Goal: Navigation & Orientation: Find specific page/section

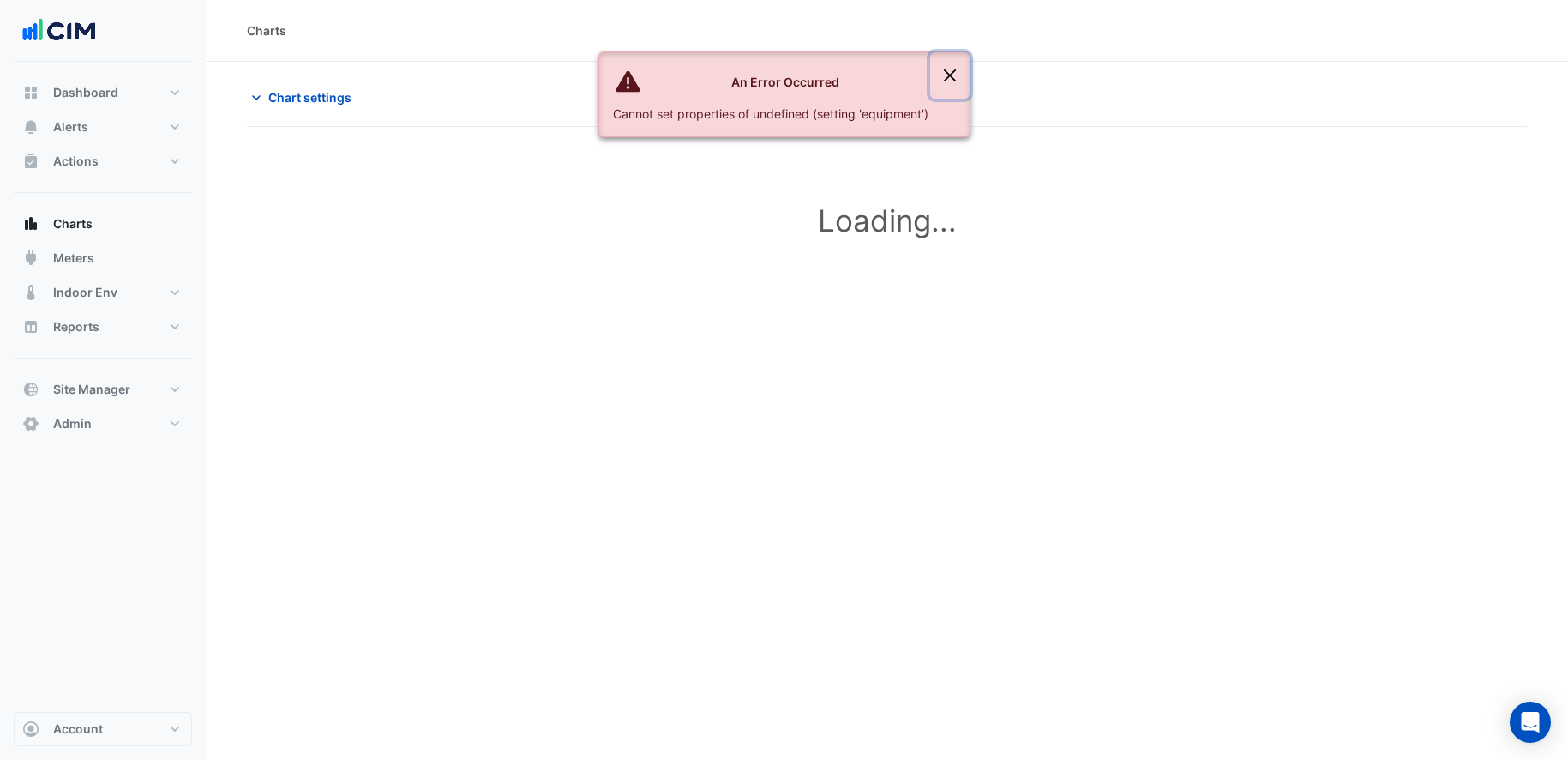
click at [950, 71] on button "Close" at bounding box center [949, 76] width 40 height 46
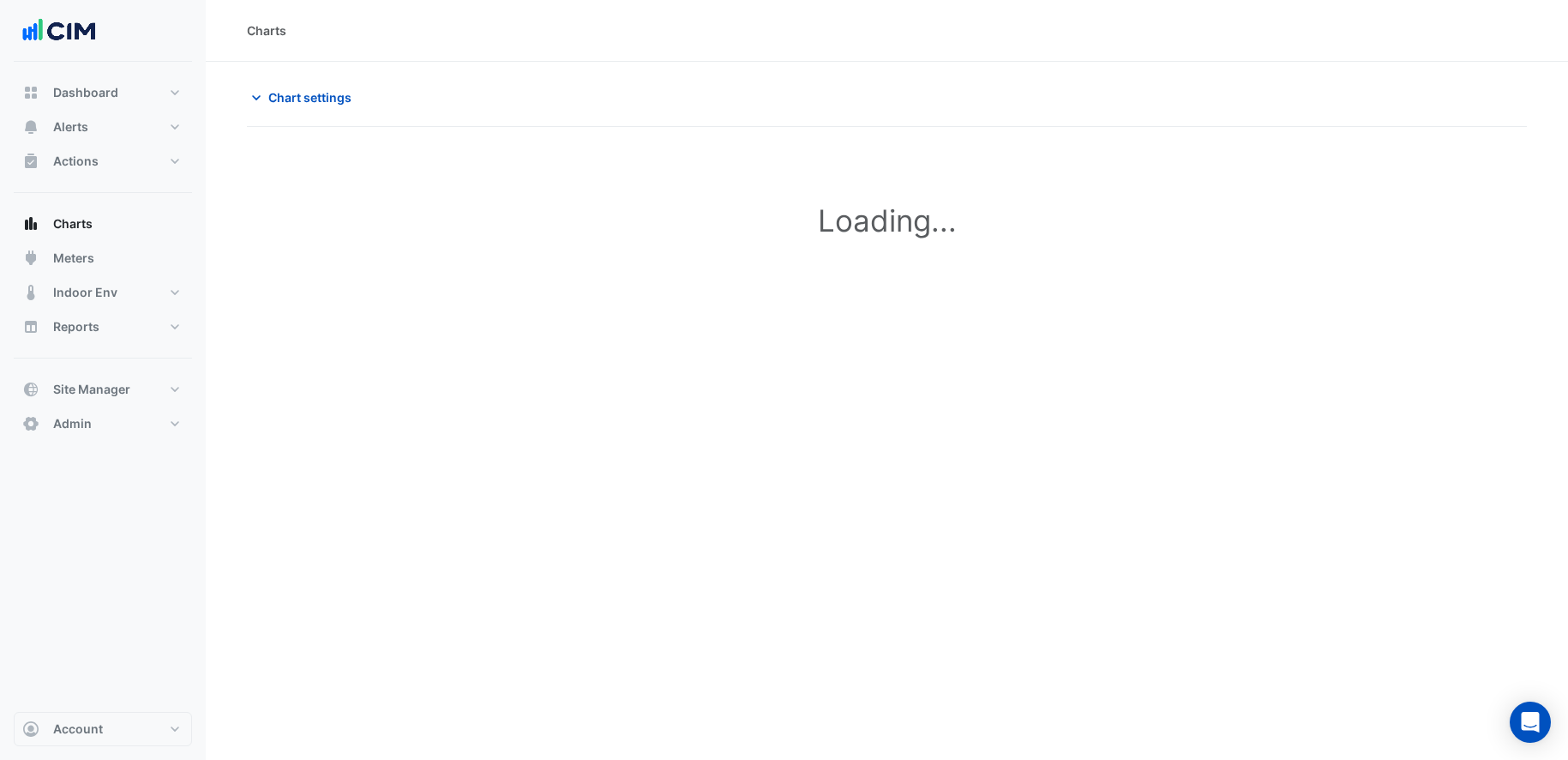
click at [52, 43] on img at bounding box center [59, 30] width 77 height 34
click at [71, 19] on img at bounding box center [59, 30] width 77 height 34
click at [46, 54] on div at bounding box center [103, 30] width 179 height 62
click at [101, 729] on span "Account" at bounding box center [78, 729] width 50 height 18
click at [90, 687] on link "Sign Out" at bounding box center [102, 684] width 163 height 34
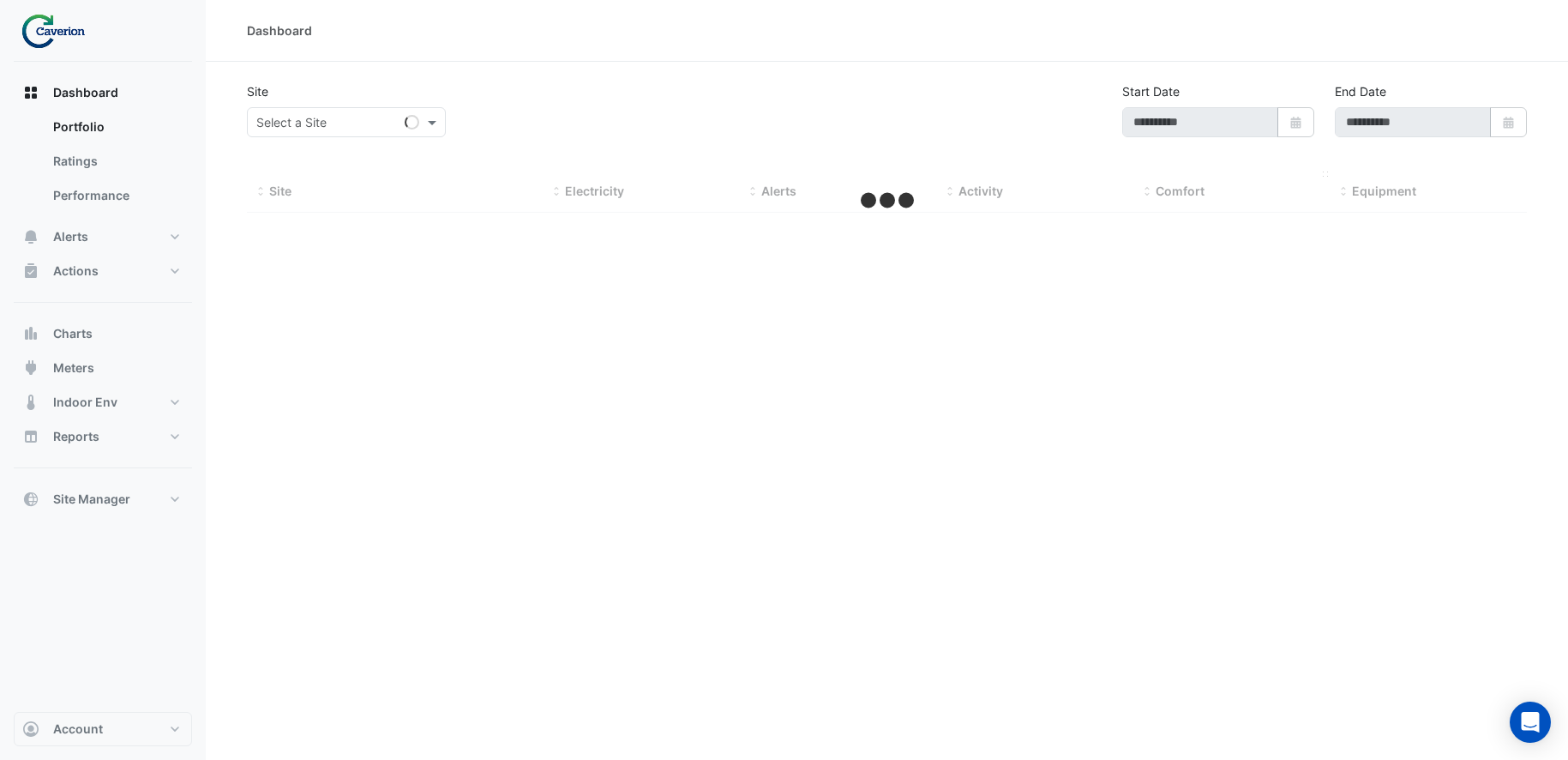
type input "**********"
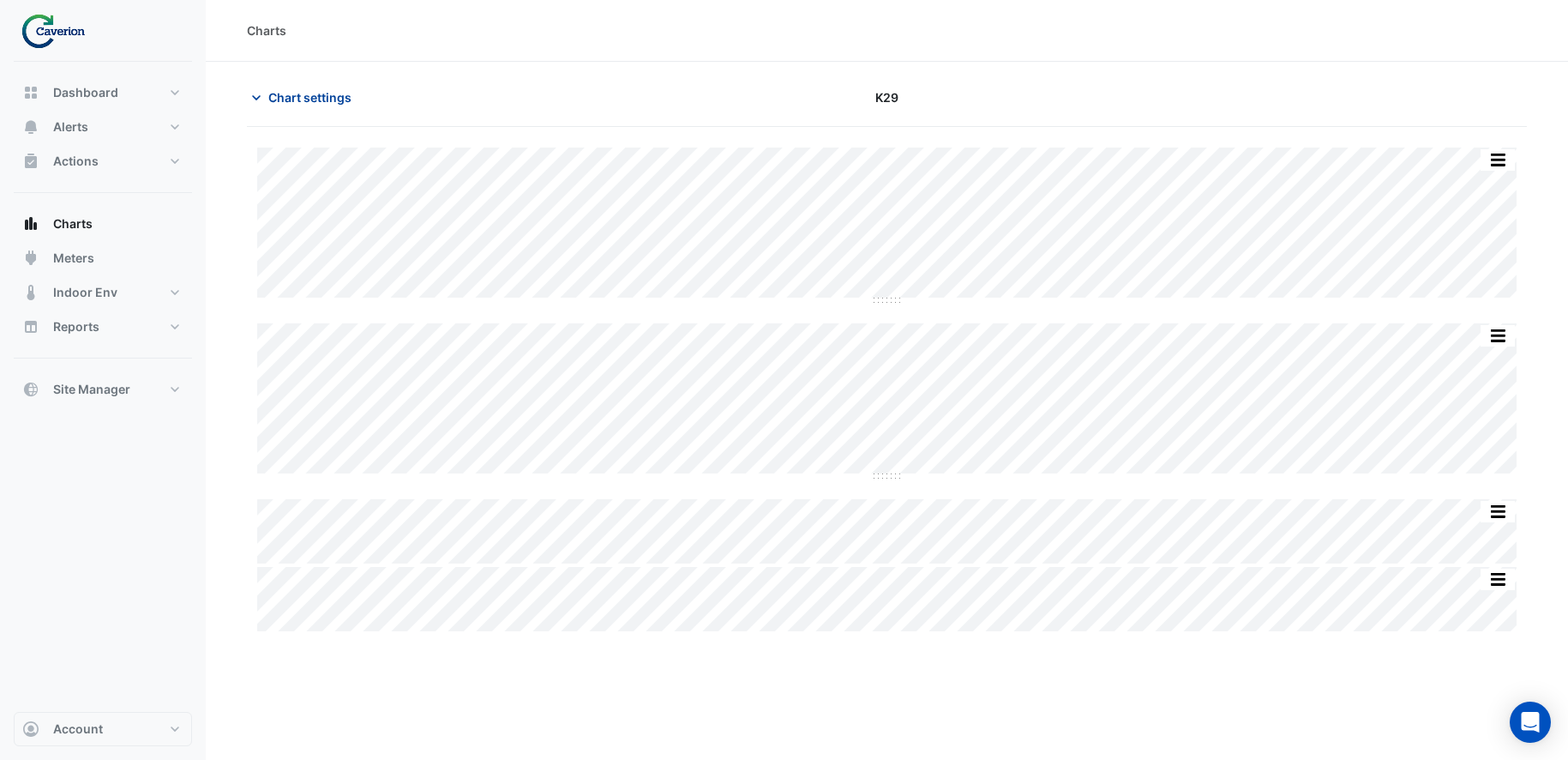
click at [251, 96] on icon "button" at bounding box center [256, 98] width 17 height 18
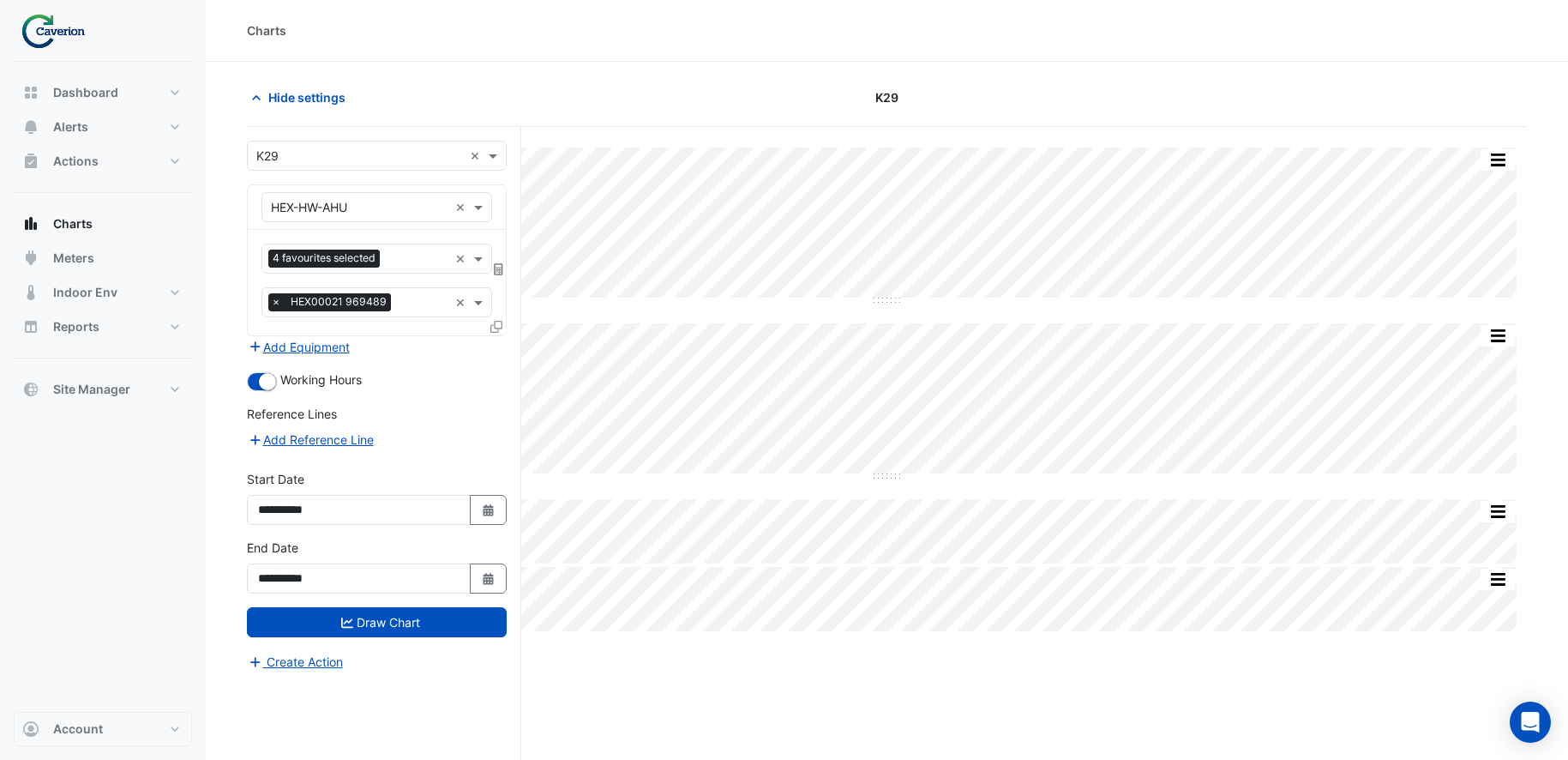
click at [377, 87] on div "Hide settings" at bounding box center [453, 97] width 434 height 30
click at [429, 89] on div "Hide settings" at bounding box center [453, 97] width 434 height 30
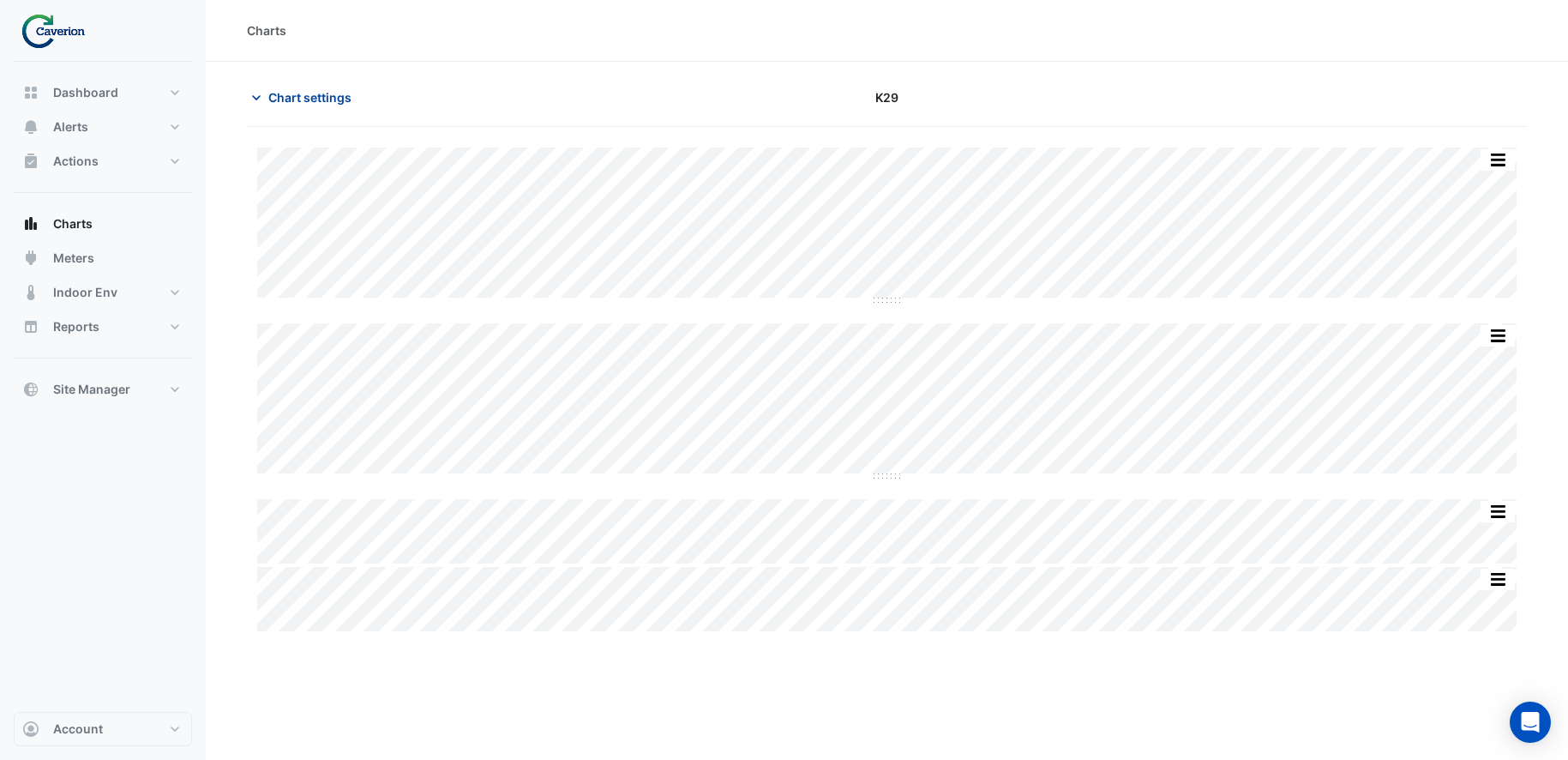
click at [284, 94] on span "Chart settings" at bounding box center [309, 98] width 83 height 18
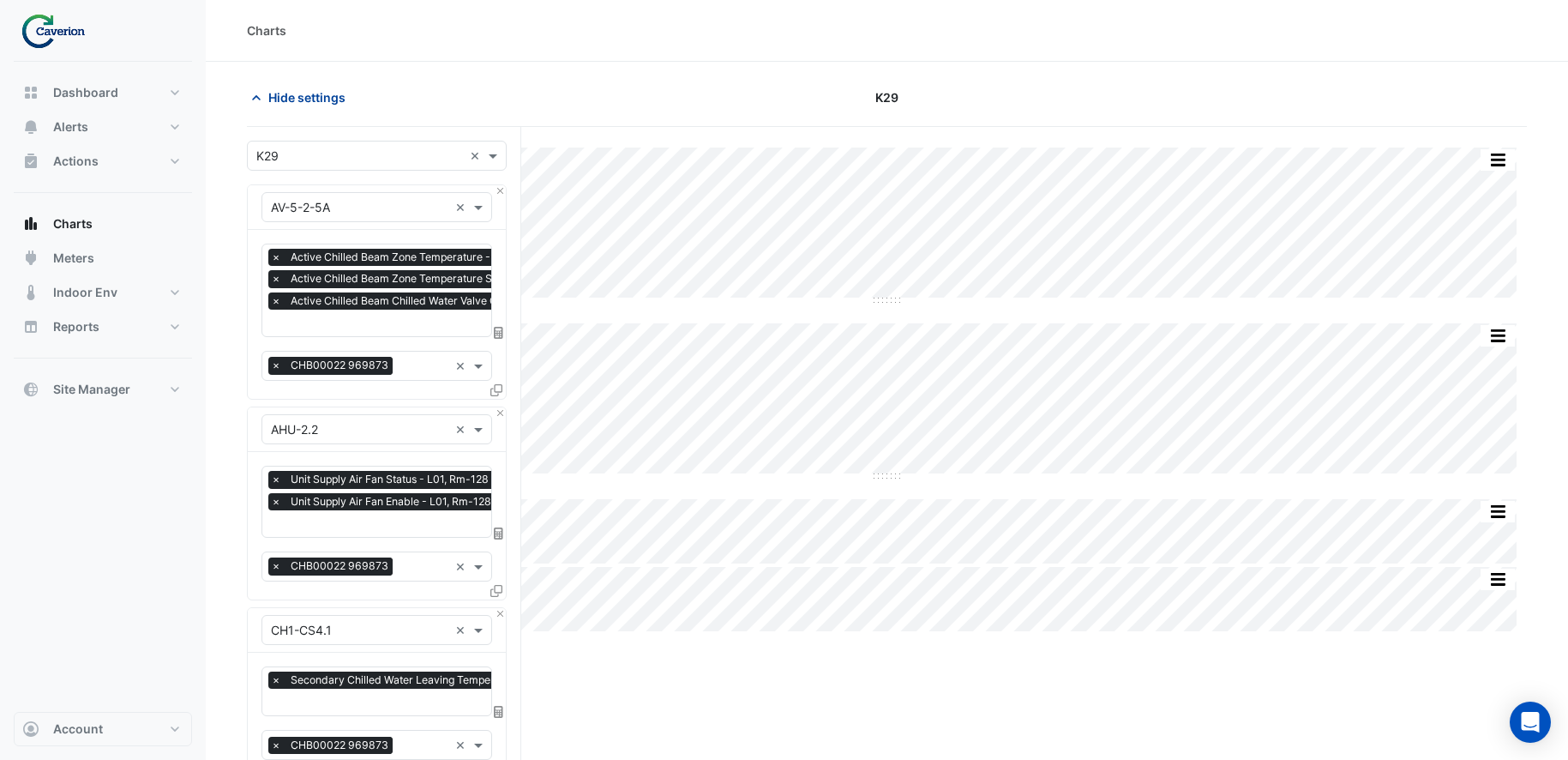
click at [316, 96] on span "Hide settings" at bounding box center [307, 98] width 77 height 18
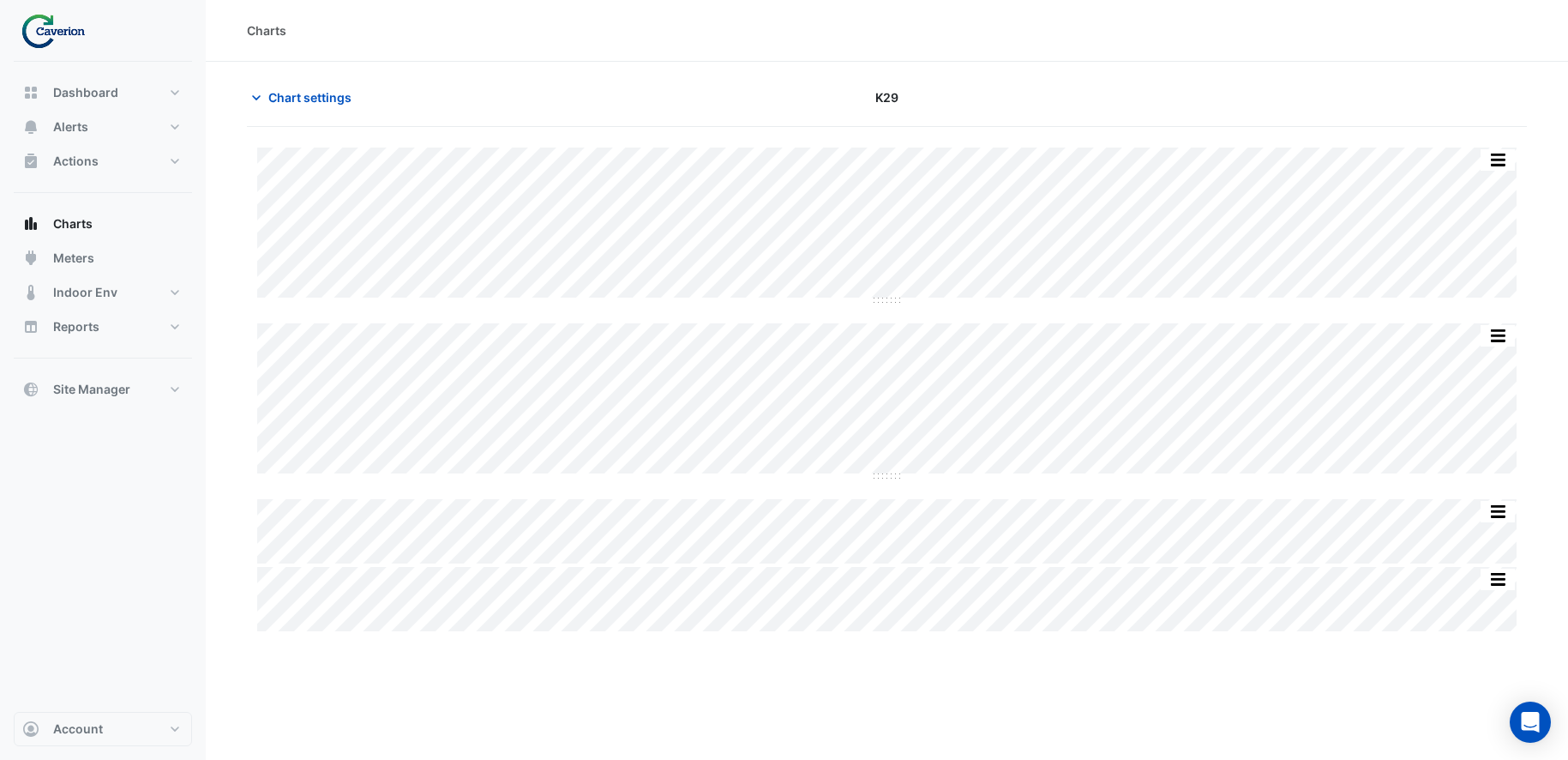
click at [433, 96] on div "Chart settings" at bounding box center [453, 97] width 434 height 30
click at [106, 88] on span "Dashboard" at bounding box center [86, 92] width 65 height 18
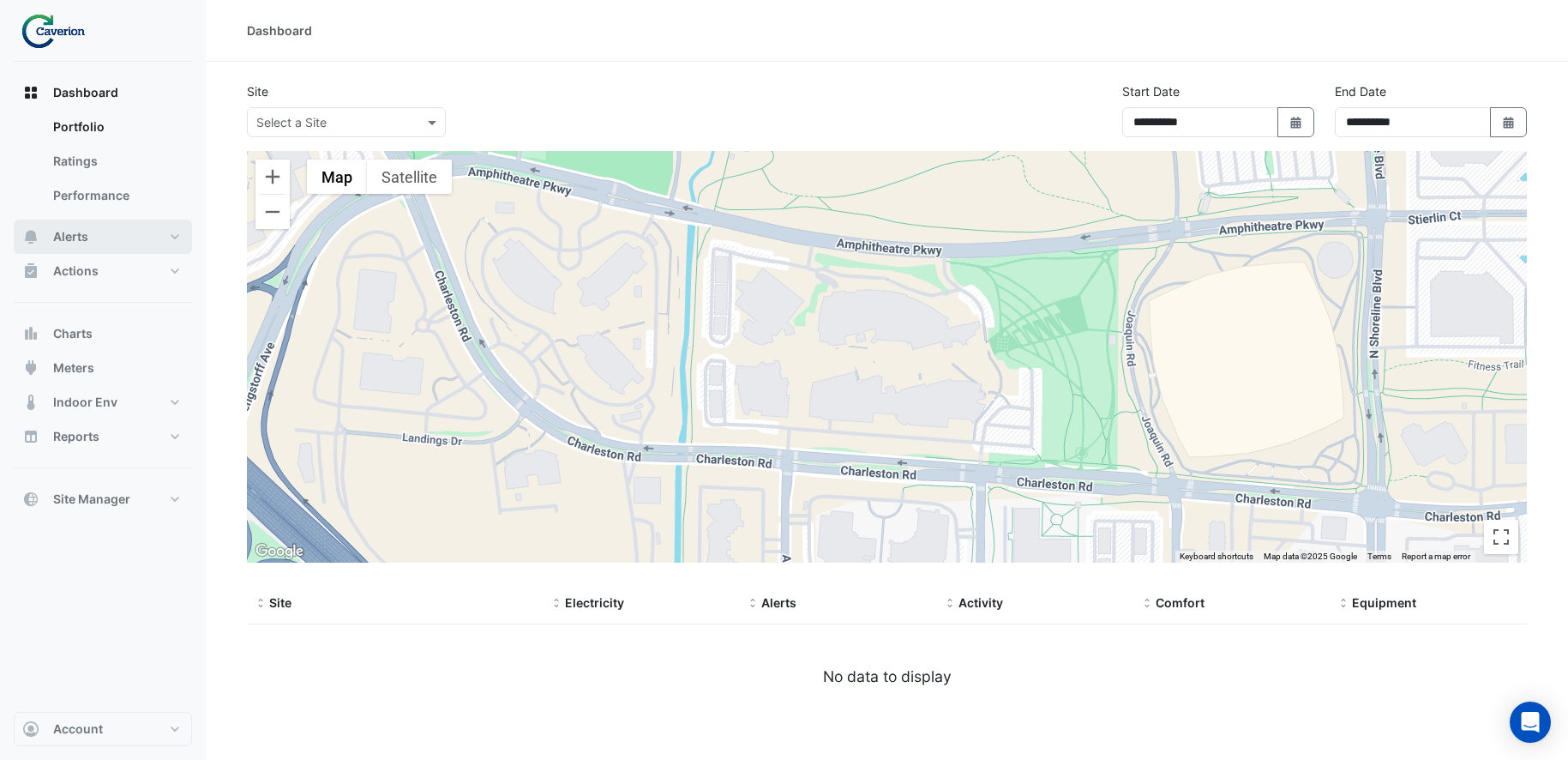
click at [98, 240] on button "Alerts" at bounding box center [103, 236] width 179 height 34
